Goal: Navigation & Orientation: Find specific page/section

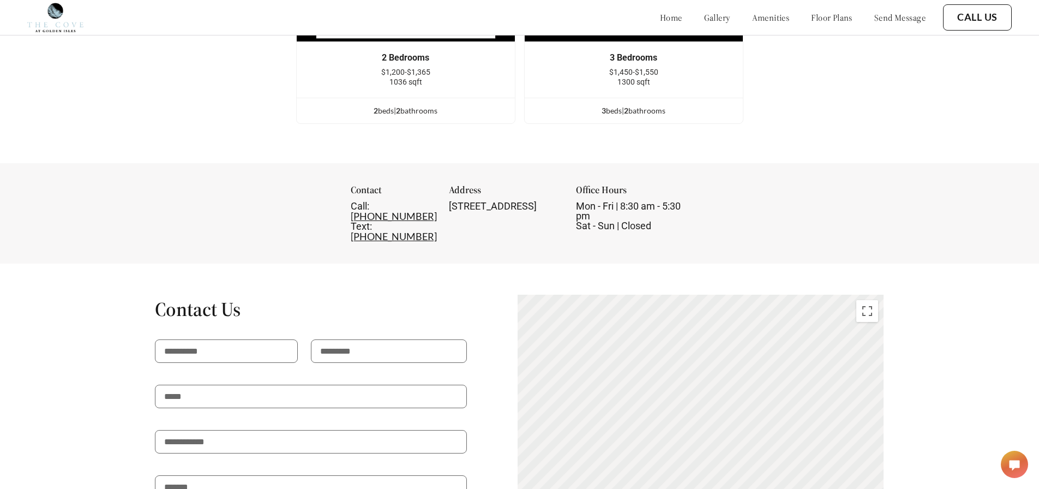
scroll to position [1847, 0]
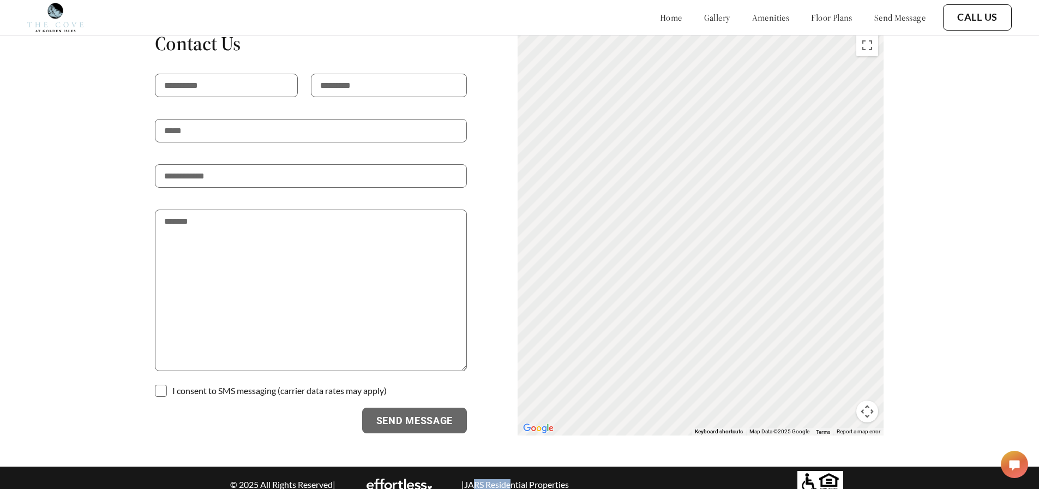
drag, startPoint x: 466, startPoint y: 474, endPoint x: 509, endPoint y: 473, distance: 42.6
click at [509, 479] on p "| JARS Residential Properties" at bounding box center [515, 484] width 116 height 10
click at [501, 479] on p "| JARS Residential Properties" at bounding box center [515, 484] width 116 height 10
drag, startPoint x: 466, startPoint y: 472, endPoint x: 573, endPoint y: 473, distance: 107.5
click at [573, 479] on p "| JARS Residential Properties" at bounding box center [515, 484] width 116 height 10
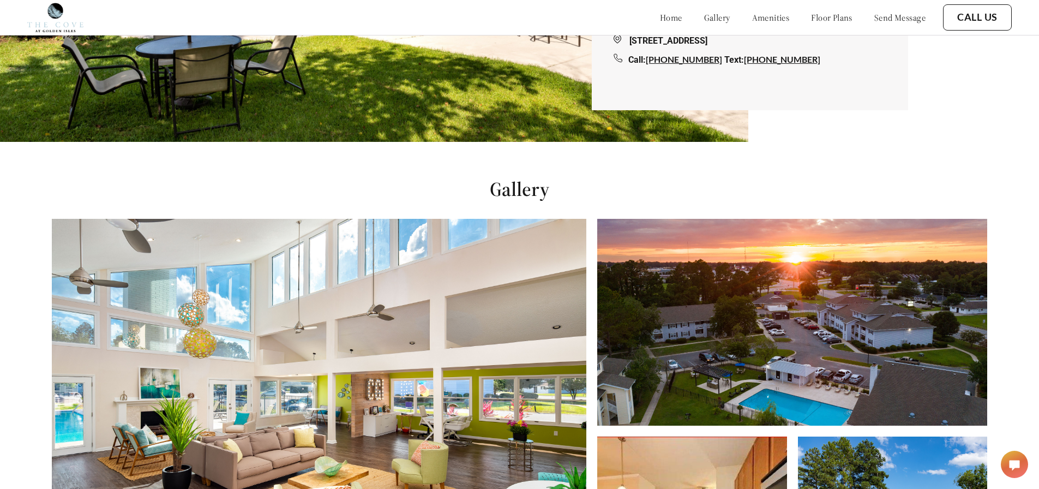
scroll to position [102, 0]
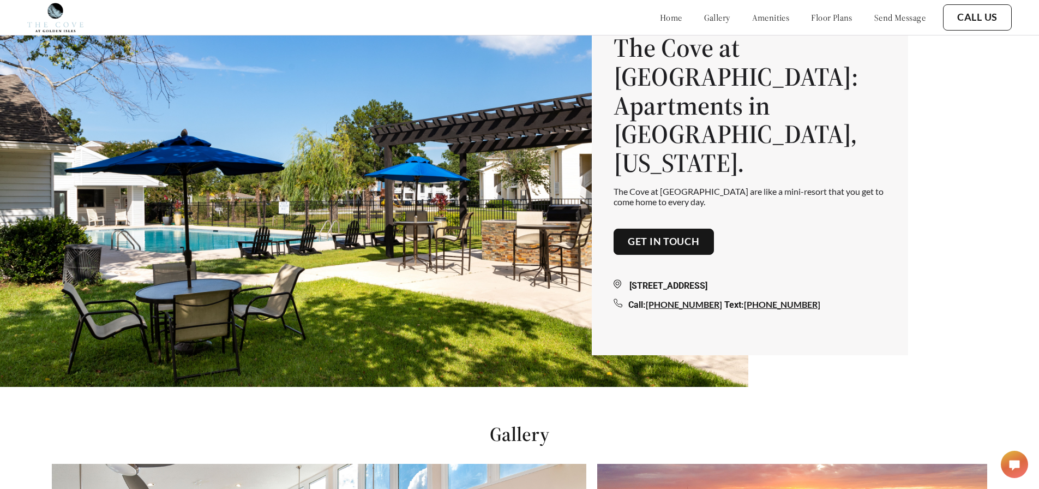
click at [811, 18] on link "floor plans" at bounding box center [831, 17] width 41 height 11
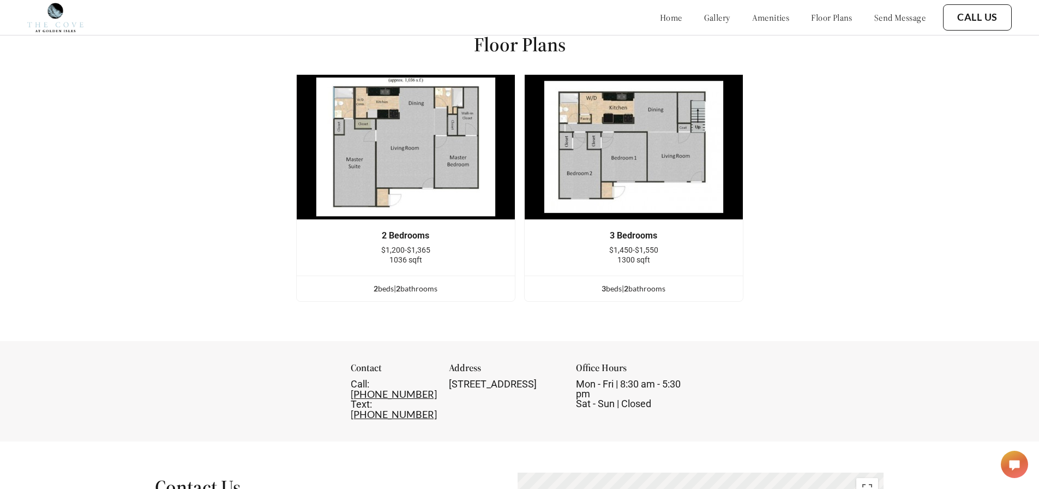
scroll to position [1414, 0]
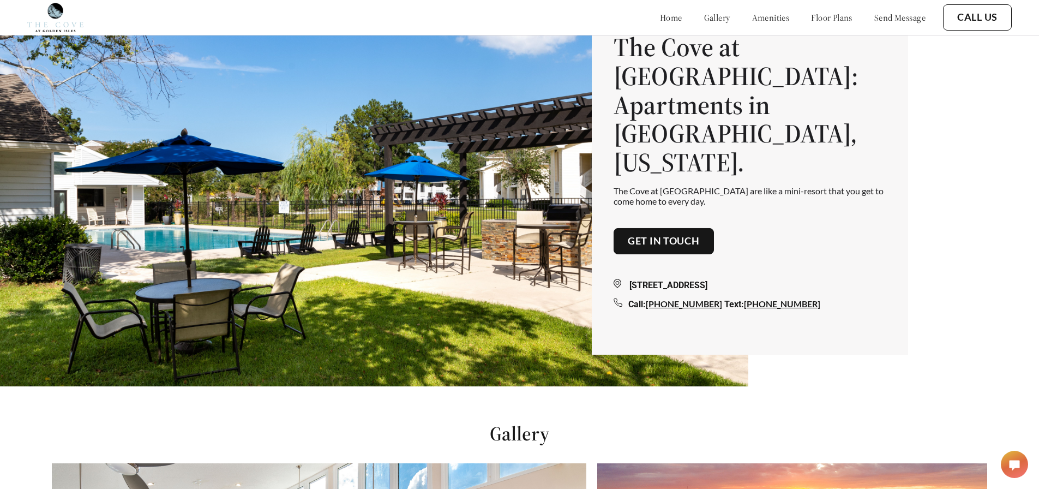
scroll to position [102, 0]
